Goal: Transaction & Acquisition: Subscribe to service/newsletter

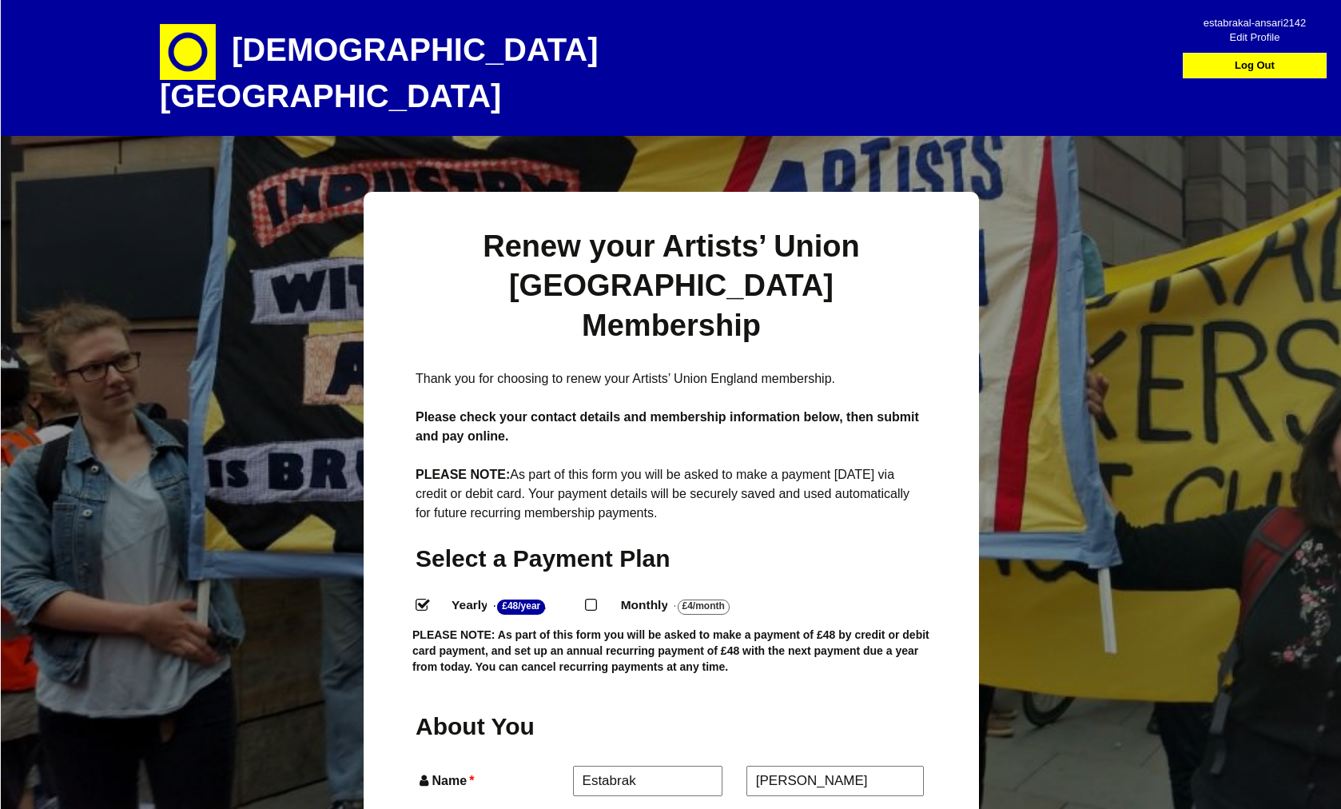
click at [1255, 22] on span "estabrakal-ansari2142" at bounding box center [1254, 17] width 113 height 14
click at [1257, 22] on span "estabrakal-ansari2142" at bounding box center [1254, 17] width 113 height 14
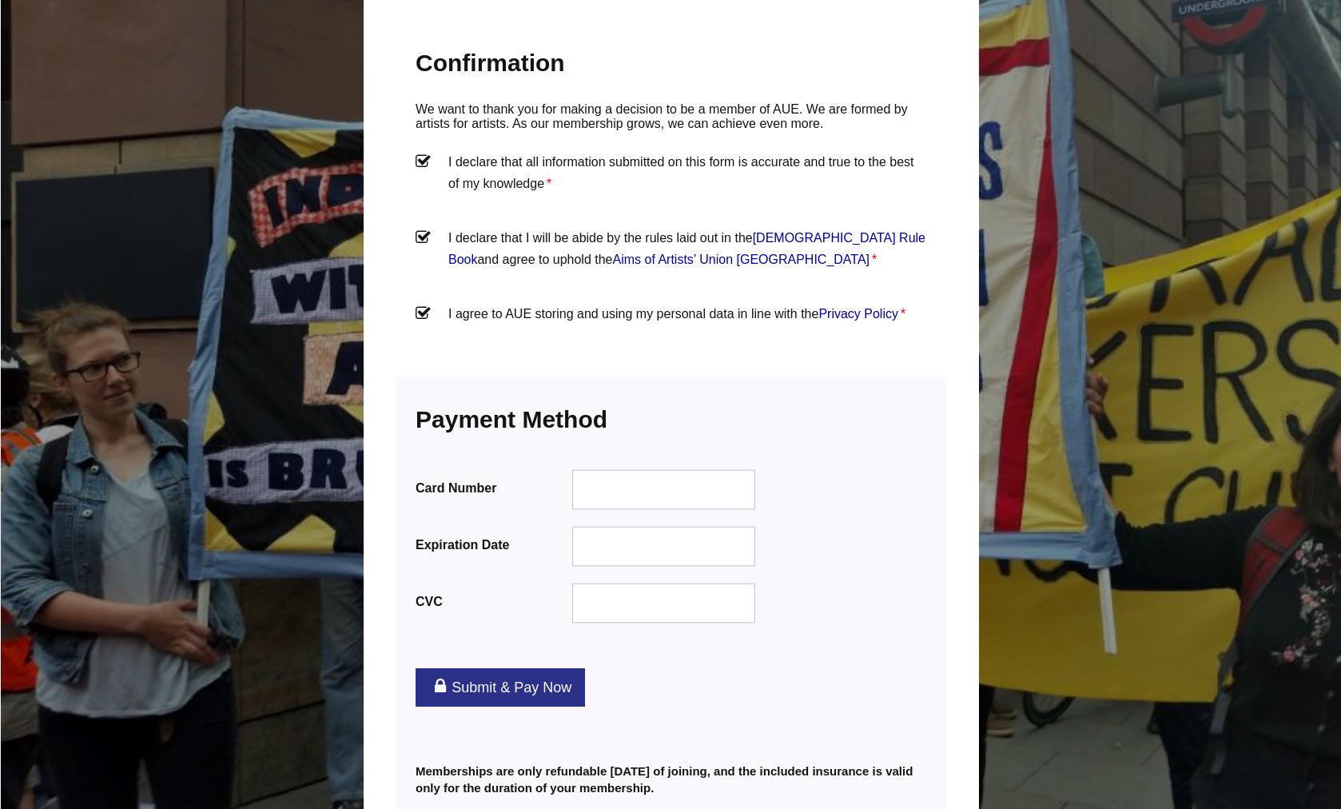
scroll to position [1877, 0]
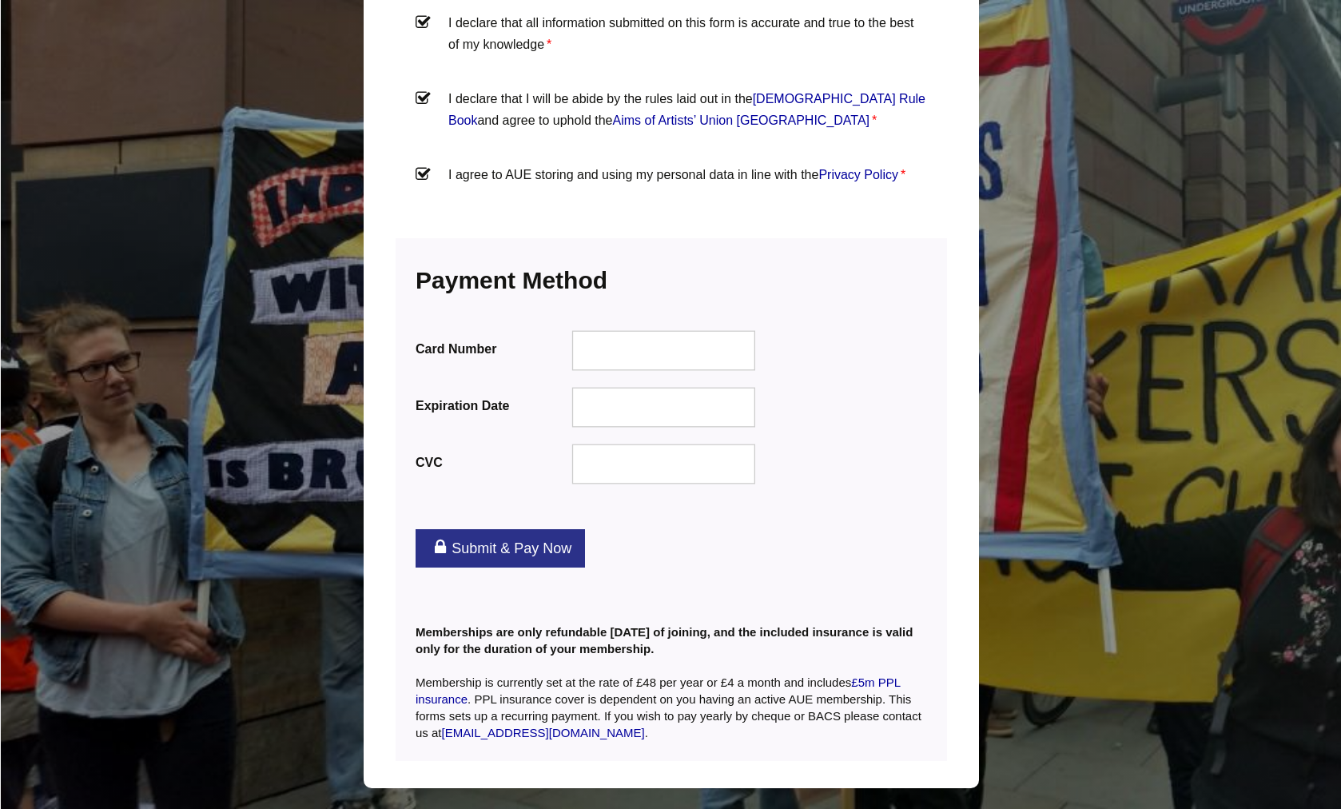
click at [641, 387] on div at bounding box center [664, 407] width 184 height 40
click at [505, 529] on link "Submit & Pay Now" at bounding box center [500, 548] width 169 height 38
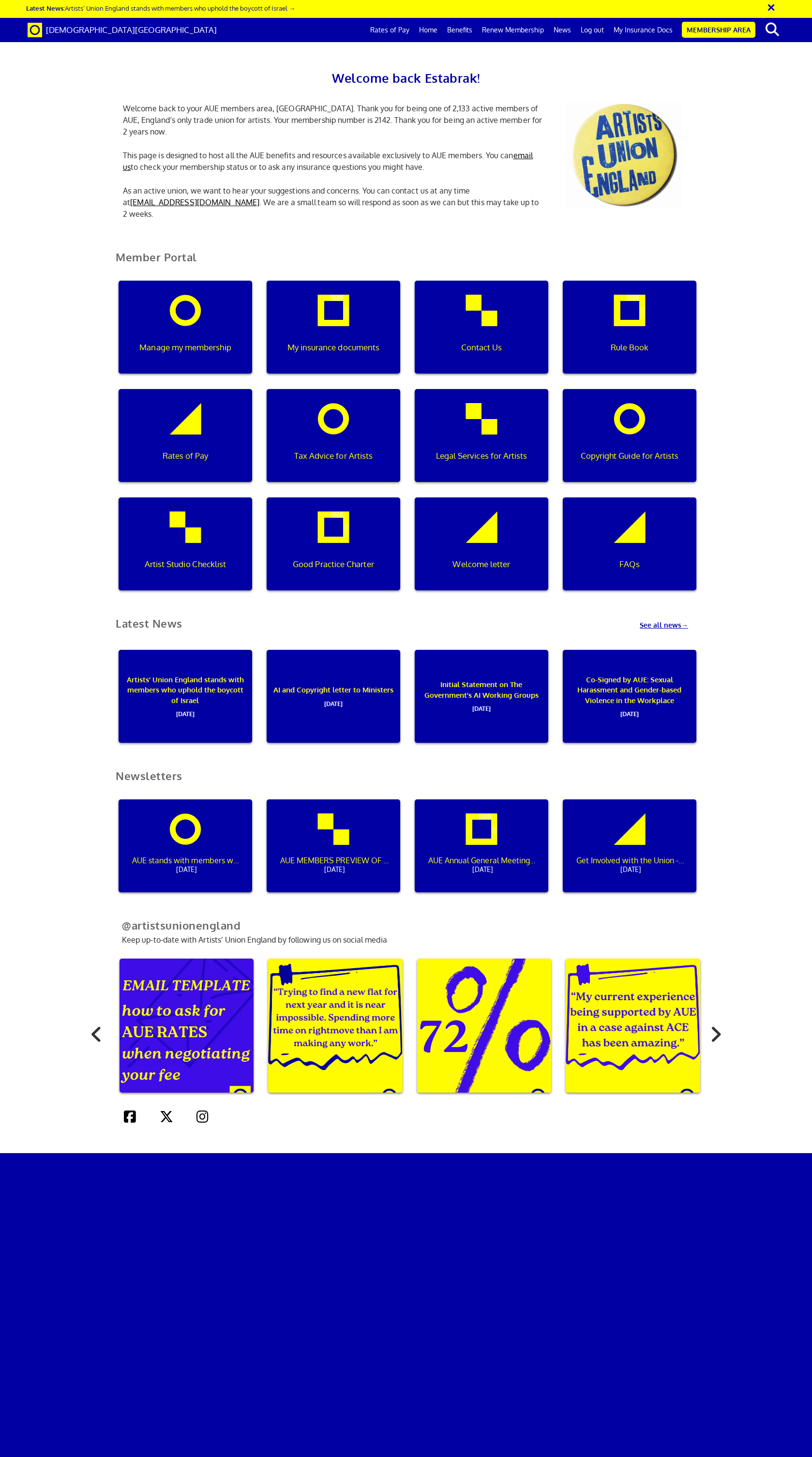
click at [771, 9] on button "×" at bounding box center [777, 6] width 24 height 16
